Goal: Information Seeking & Learning: Compare options

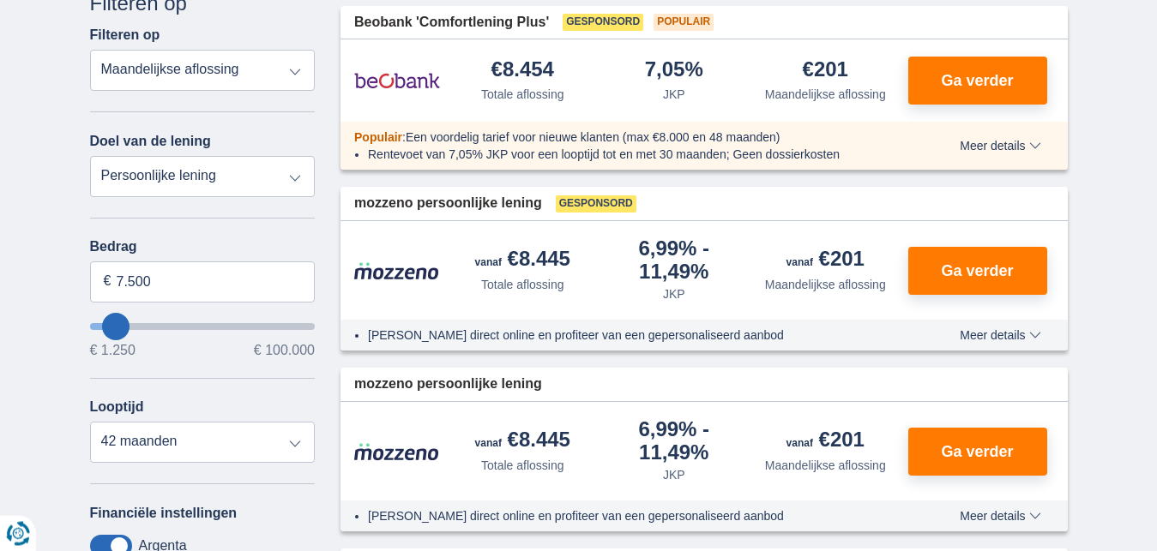
scroll to position [262, 0]
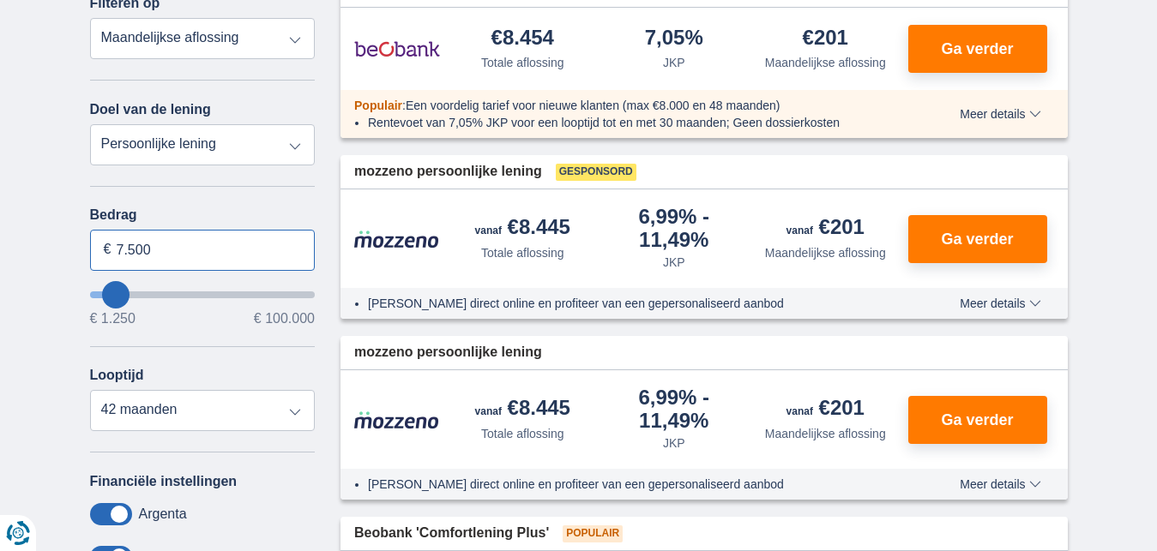
click at [203, 252] on input "7.500" at bounding box center [203, 250] width 226 height 41
type input "7"
type input "5.250"
type input "5250"
select select "36"
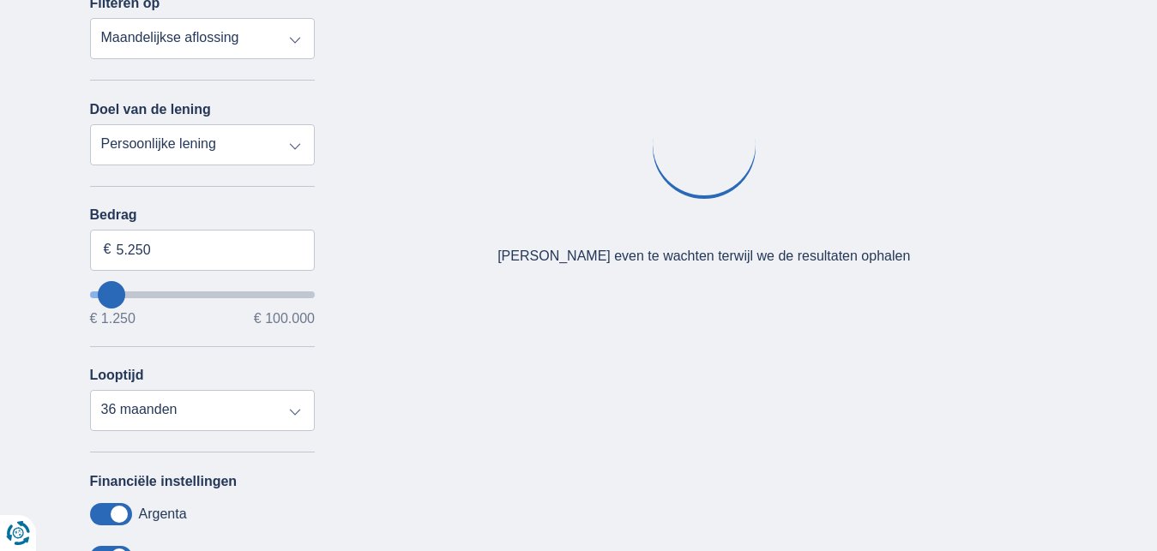
type input "7.250"
type input "7250"
select select "42"
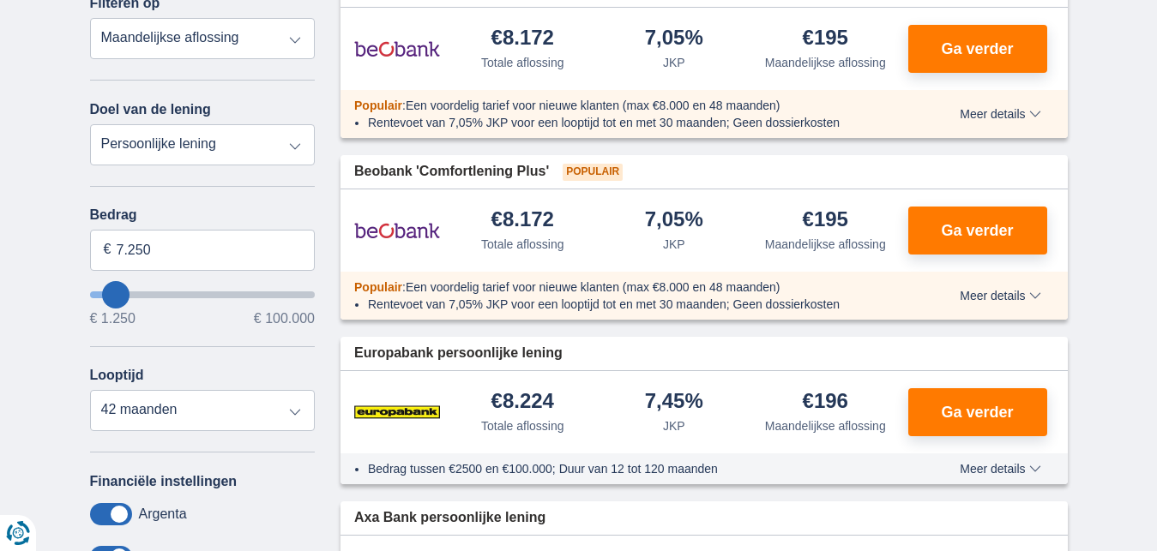
click at [181, 298] on div "Bedrag 7.250 € € 1.250 € 100.000" at bounding box center [203, 267] width 226 height 118
type input "4.250"
type input "4250"
select select "36"
type input "4250"
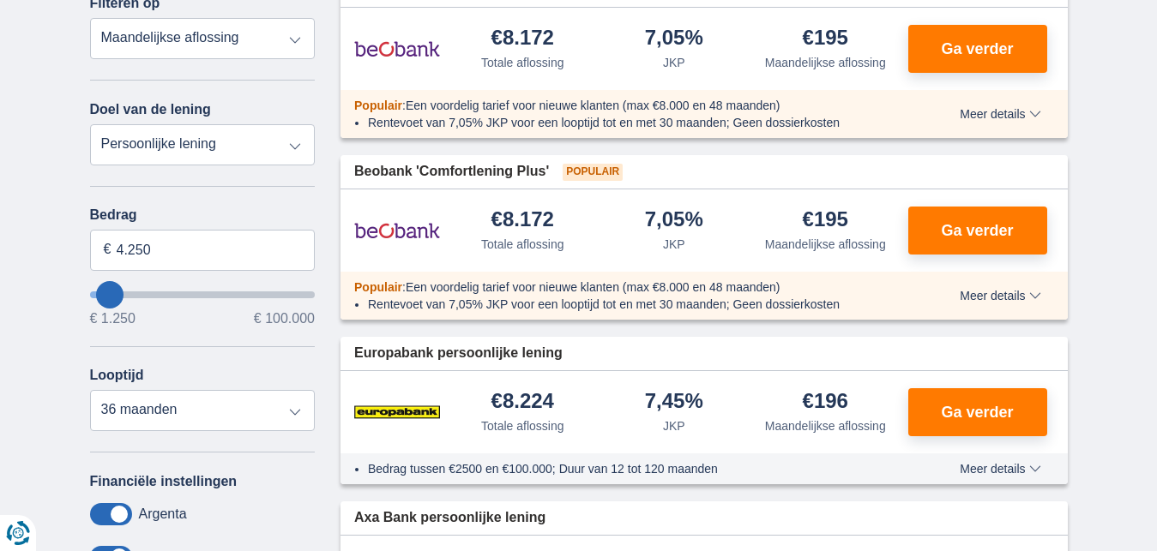
click at [109, 292] on input "wantToBorrow" at bounding box center [203, 295] width 226 height 7
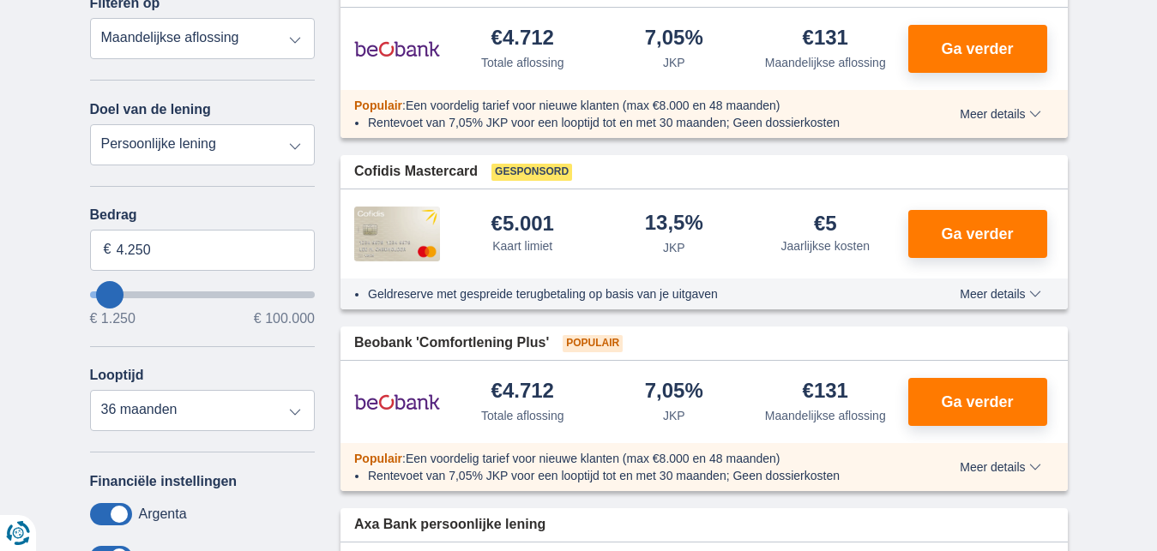
type input "27.250"
type input "27250"
click at [155, 294] on input "wantToBorrow" at bounding box center [203, 295] width 226 height 7
select select "120"
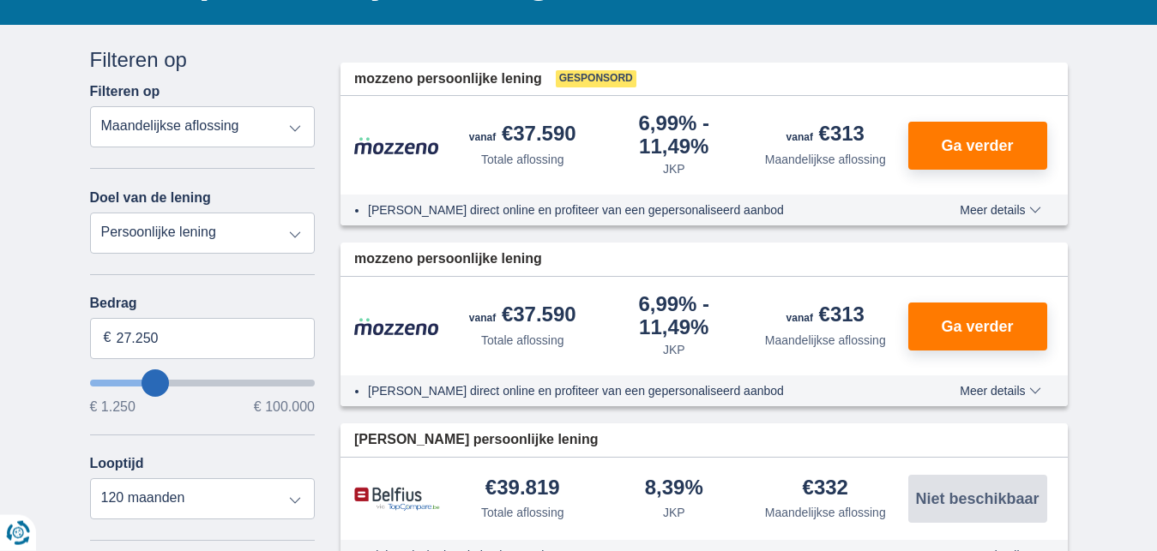
scroll to position [175, 0]
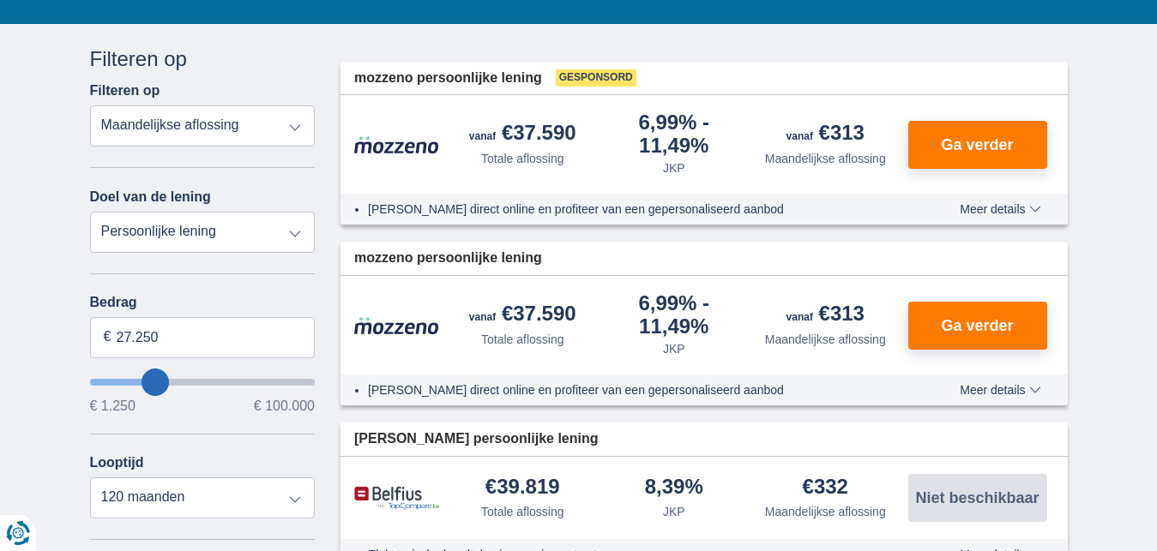
type input "54.250"
type input "54250"
click at [210, 380] on input "wantToBorrow" at bounding box center [203, 382] width 226 height 7
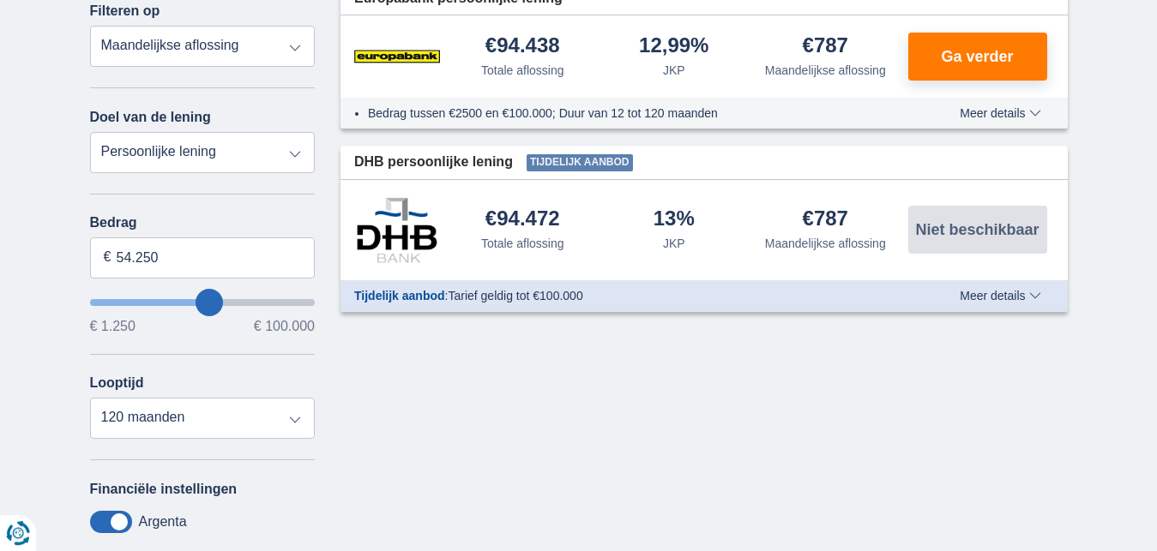
scroll to position [262, 0]
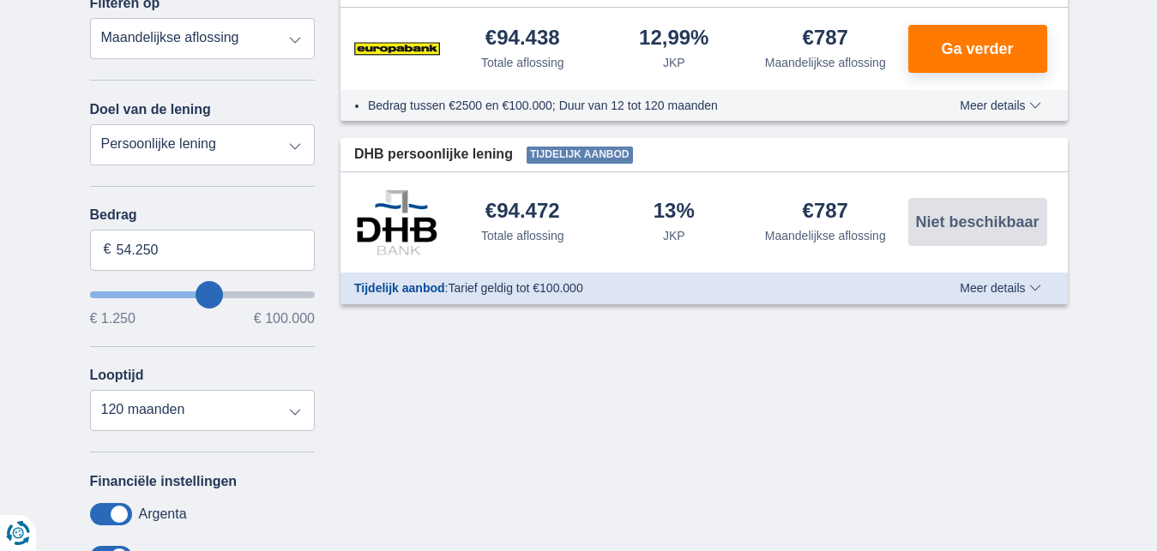
click at [253, 298] on div "Bedrag 54.250 € € 1.250 € 100.000" at bounding box center [203, 267] width 226 height 118
type input "73.250"
type input "73250"
click at [247, 292] on input "wantToBorrow" at bounding box center [203, 295] width 226 height 7
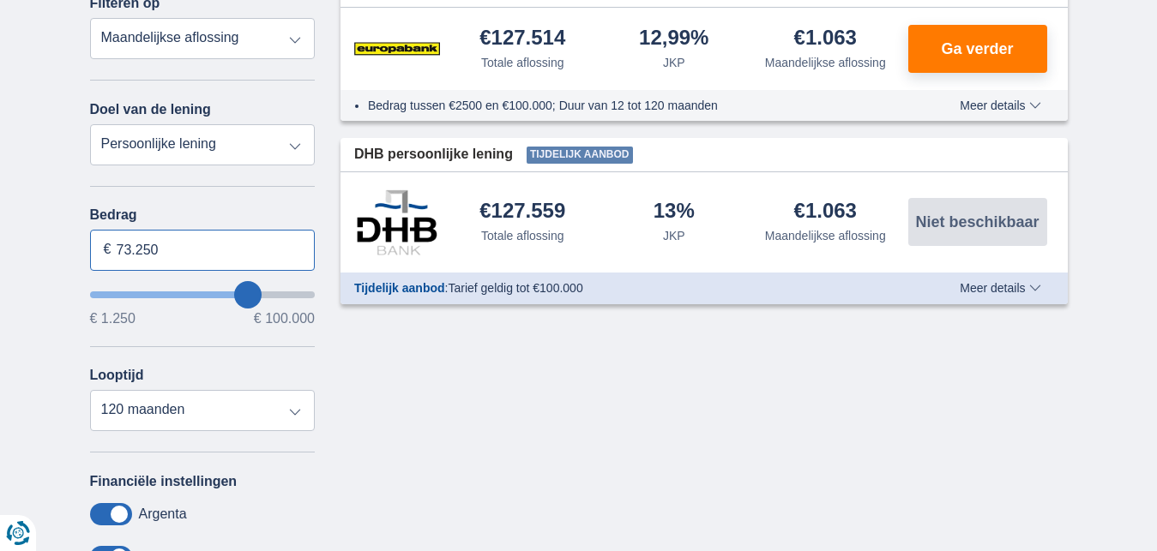
click at [178, 250] on input "73.250" at bounding box center [203, 250] width 226 height 41
type input "70.000"
click at [226, 360] on div "Bedrag 70.000 € € 1.250 € 100.000 Looptijd 12 maanden 18 maanden 24 maanden 30 …" at bounding box center [203, 320] width 226 height 224
type input "70250"
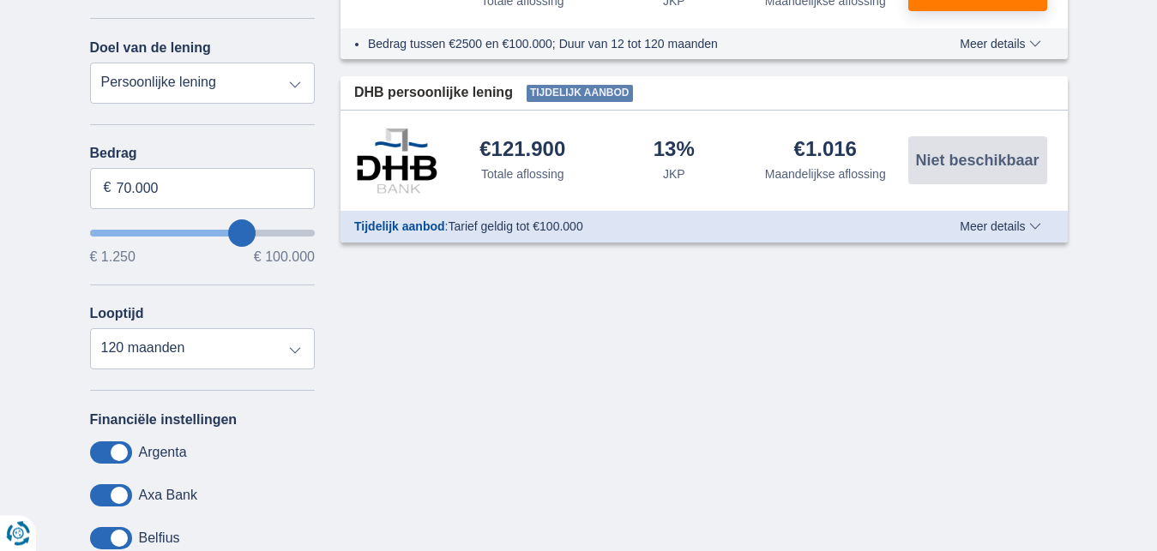
scroll to position [350, 0]
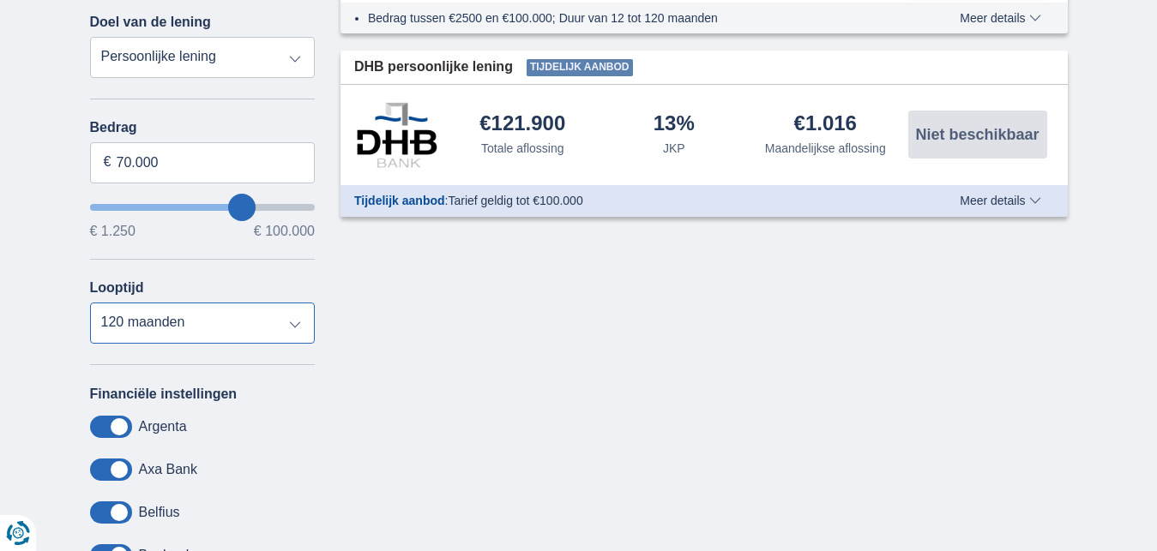
select select "60"
click option "60 maanden" at bounding box center [0, 0] width 0 height 0
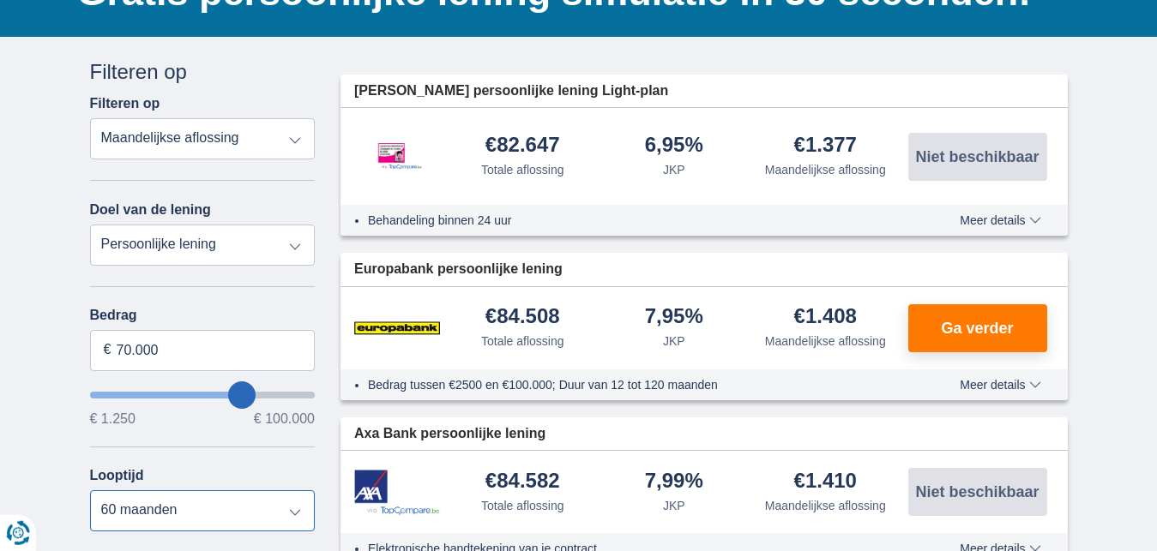
scroll to position [87, 0]
